Goal: Navigation & Orientation: Find specific page/section

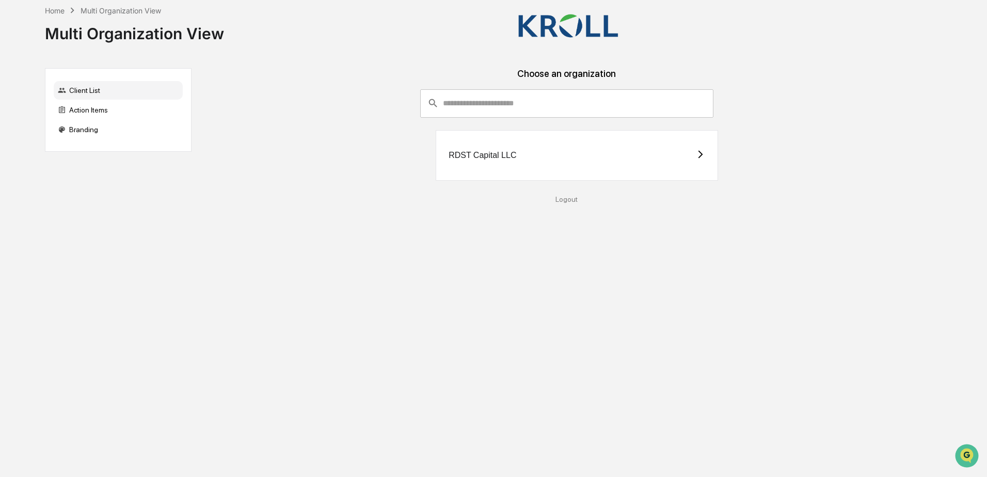
click at [83, 109] on div "Action Items" at bounding box center [118, 110] width 129 height 19
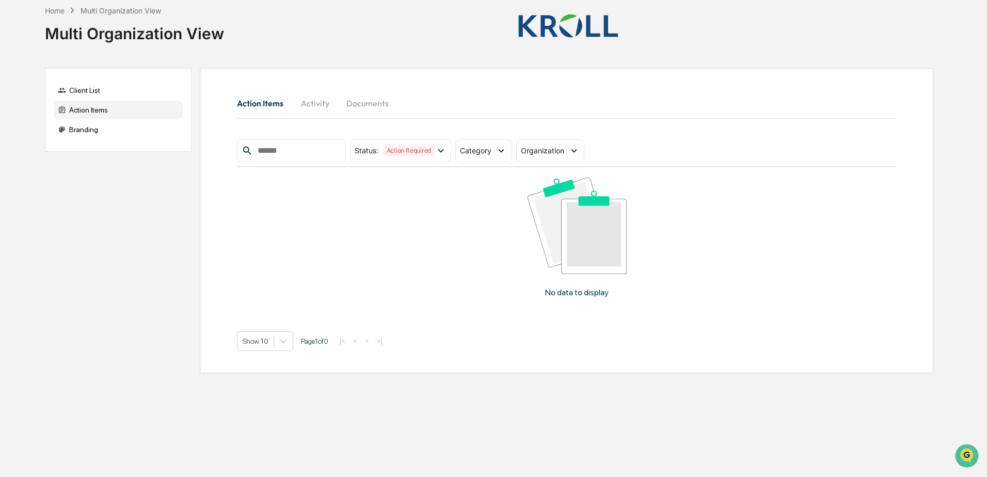
click at [83, 134] on div "Branding" at bounding box center [118, 129] width 129 height 19
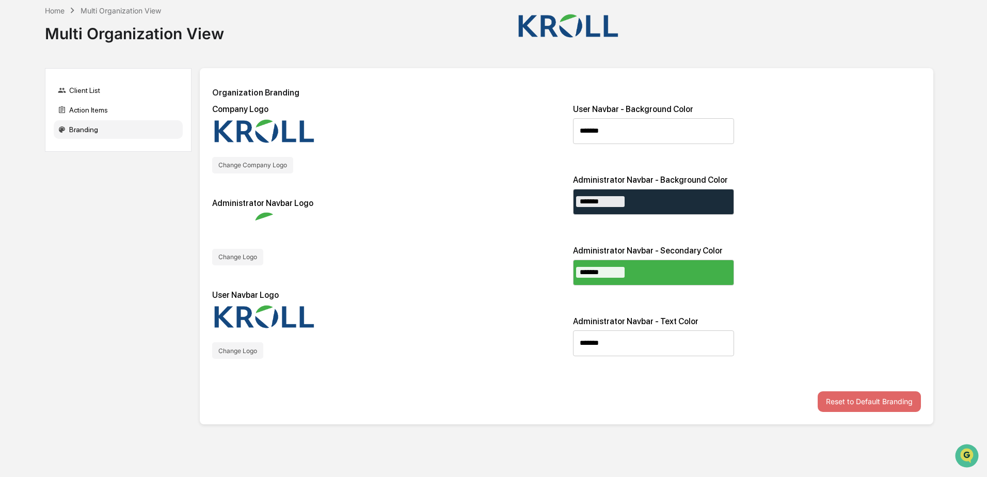
click at [86, 111] on div "Action Items" at bounding box center [118, 110] width 129 height 19
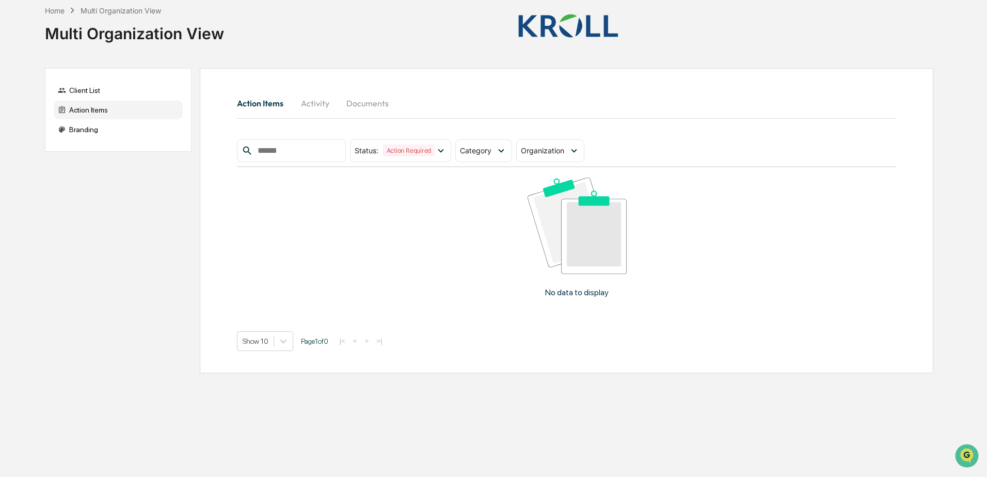
click at [90, 89] on div "Client List" at bounding box center [118, 90] width 129 height 19
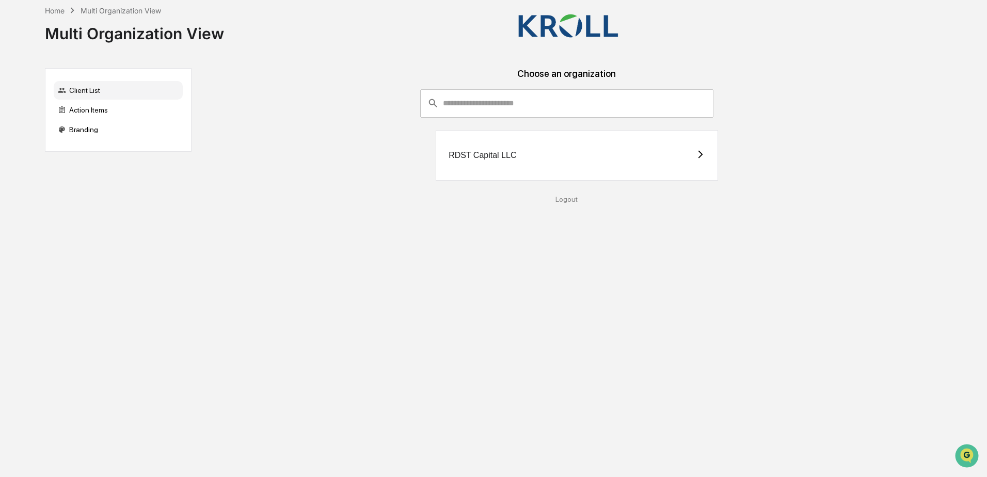
click at [648, 104] on div "​ ​ RDST Capital LLC" at bounding box center [567, 136] width 734 height 95
click at [81, 108] on div "Action Items" at bounding box center [118, 110] width 129 height 19
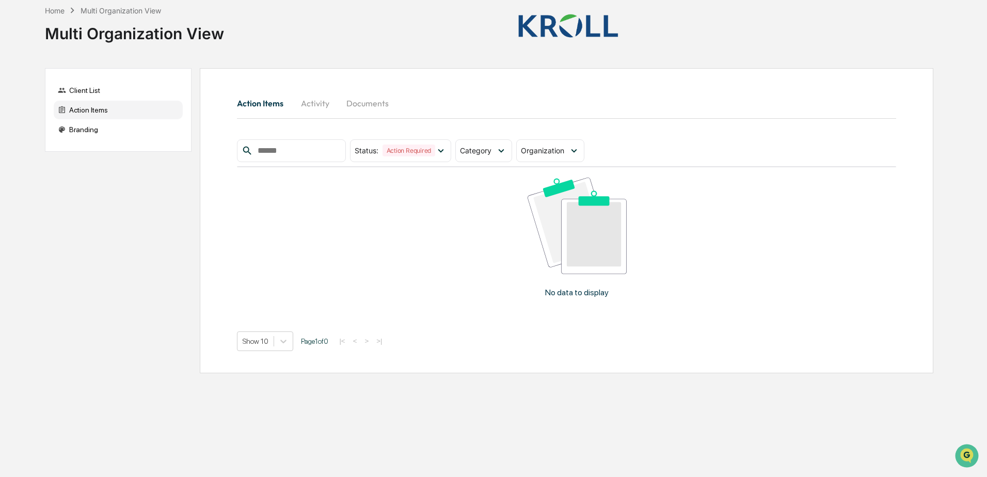
click at [648, 24] on div at bounding box center [923, 26] width 22 height 39
click at [86, 131] on div "Branding" at bounding box center [118, 129] width 129 height 19
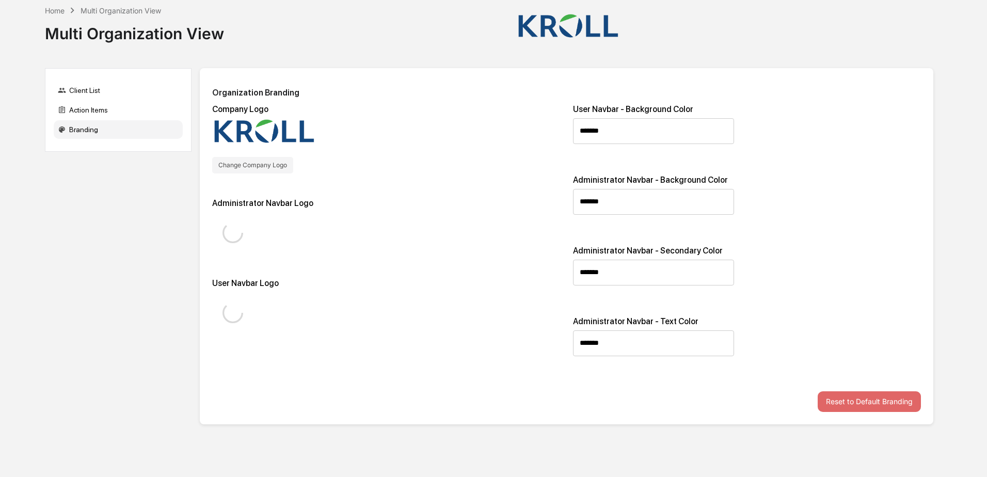
type input "*******"
